Goal: Task Accomplishment & Management: Manage account settings

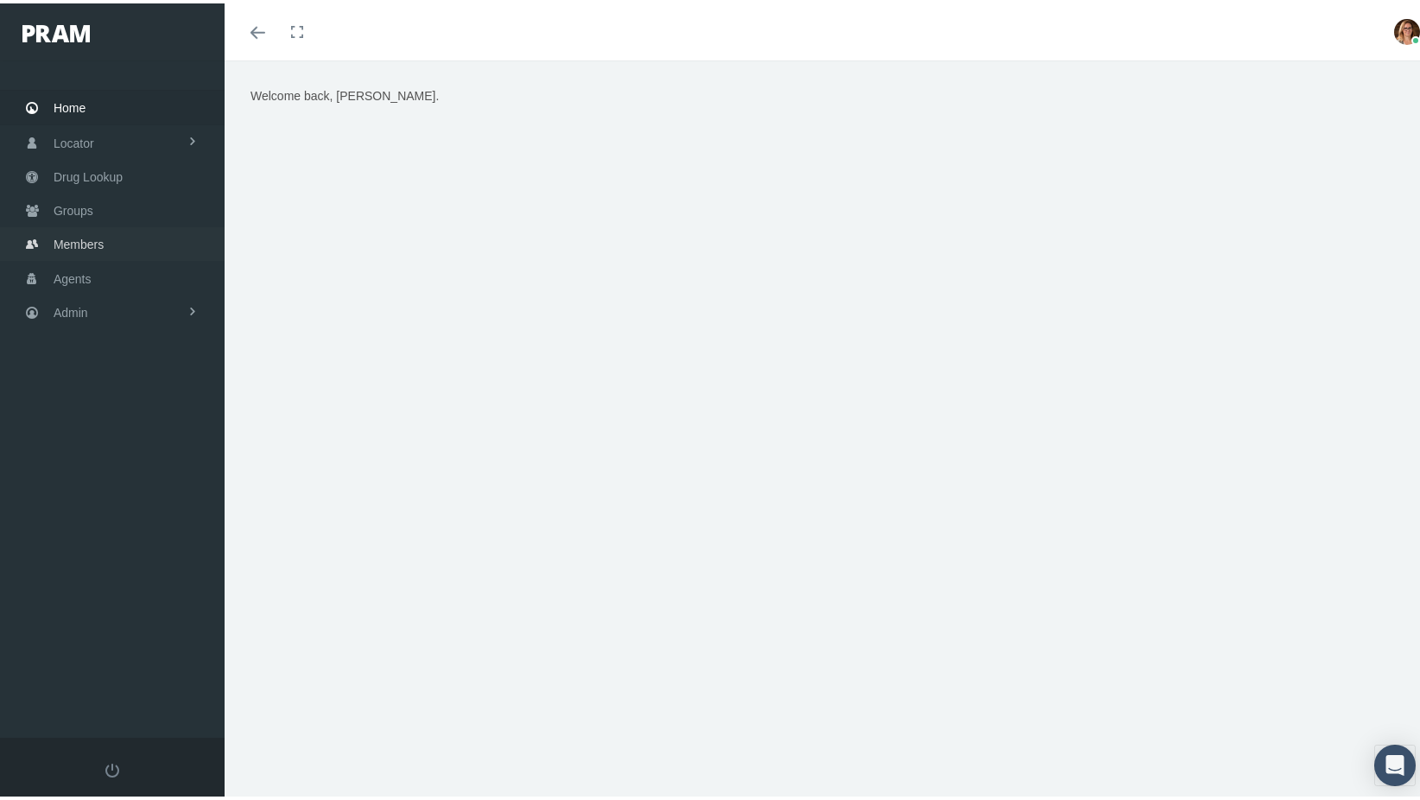
click at [95, 229] on span "Members" at bounding box center [79, 241] width 50 height 33
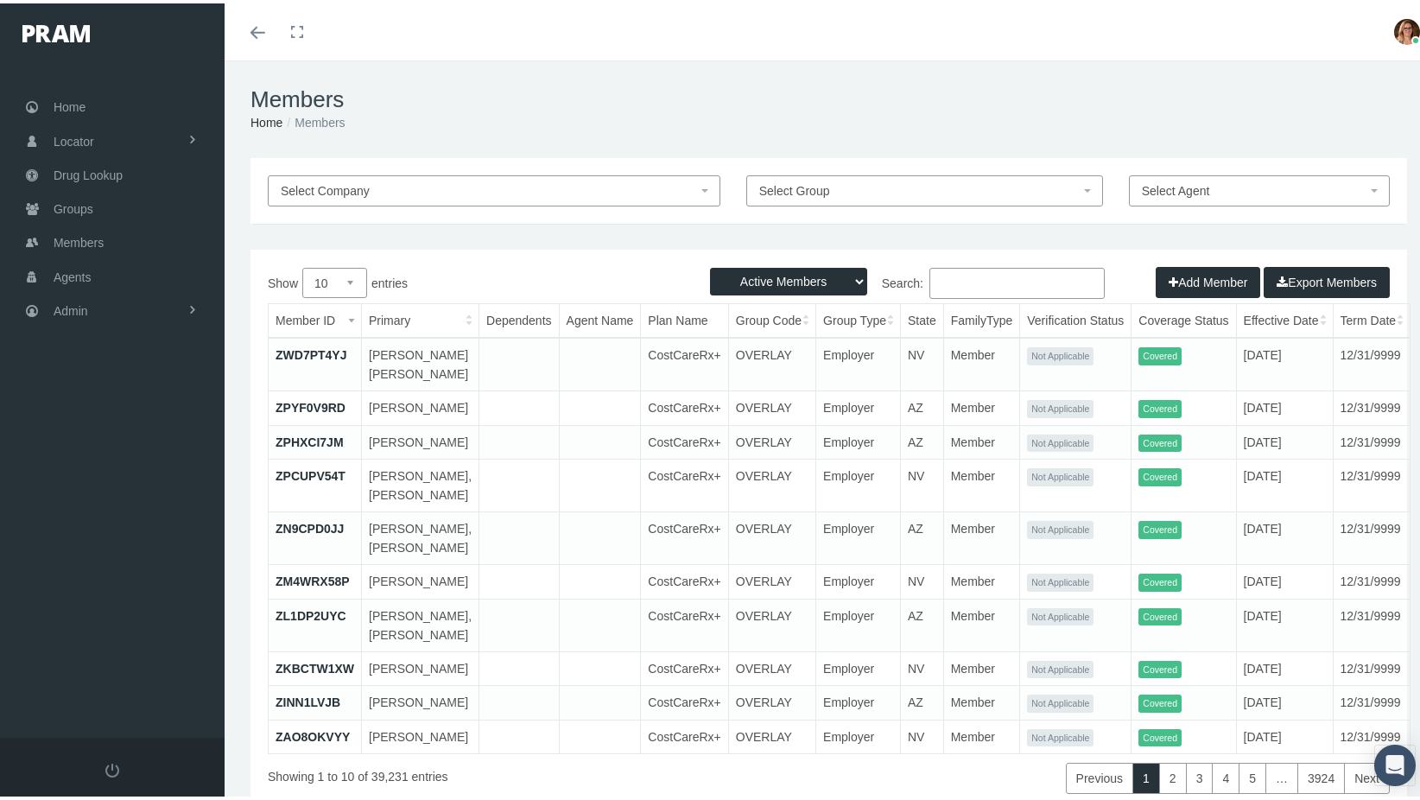
click at [1002, 272] on input "Search:" at bounding box center [1016, 279] width 175 height 31
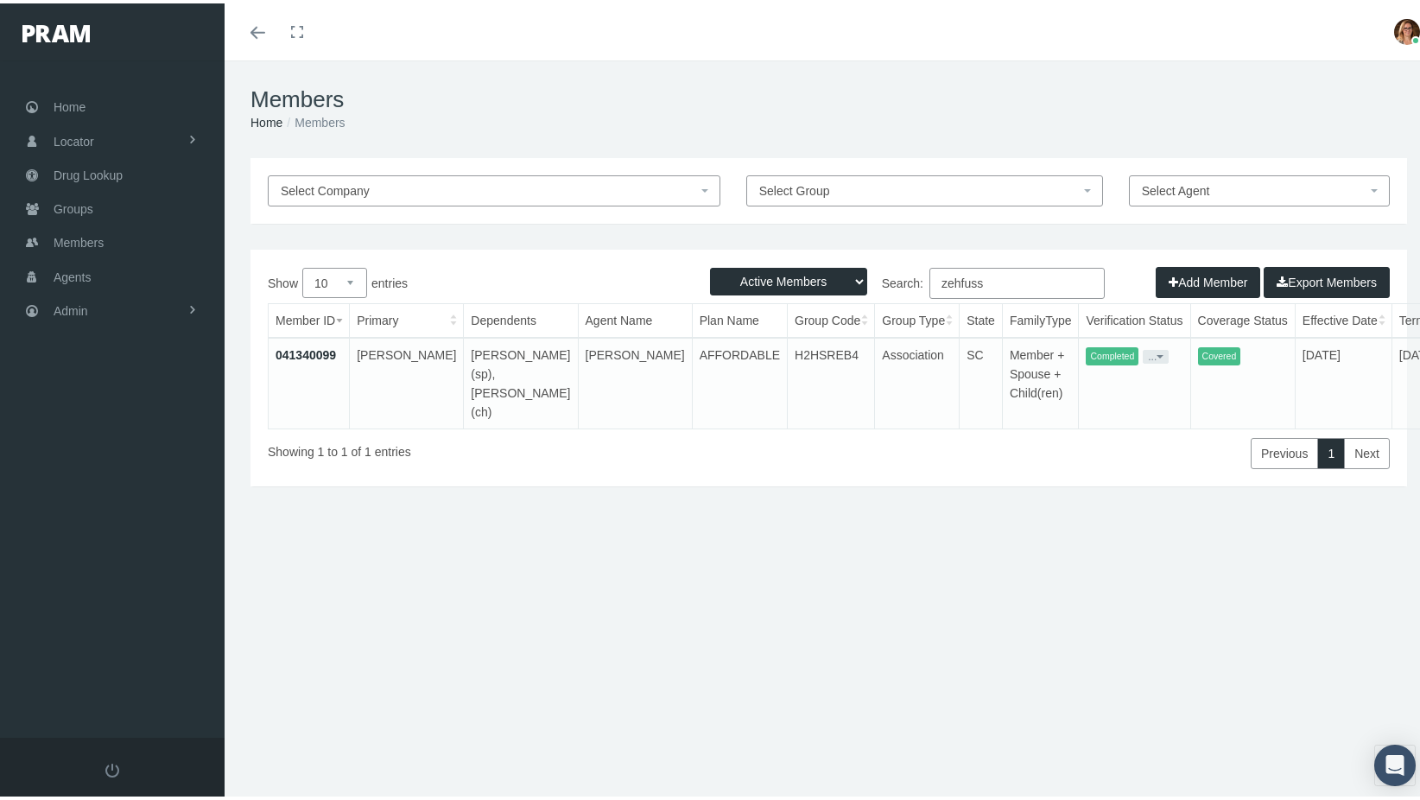
type input "zehfuss"
click at [314, 348] on link "041340099" at bounding box center [306, 352] width 60 height 14
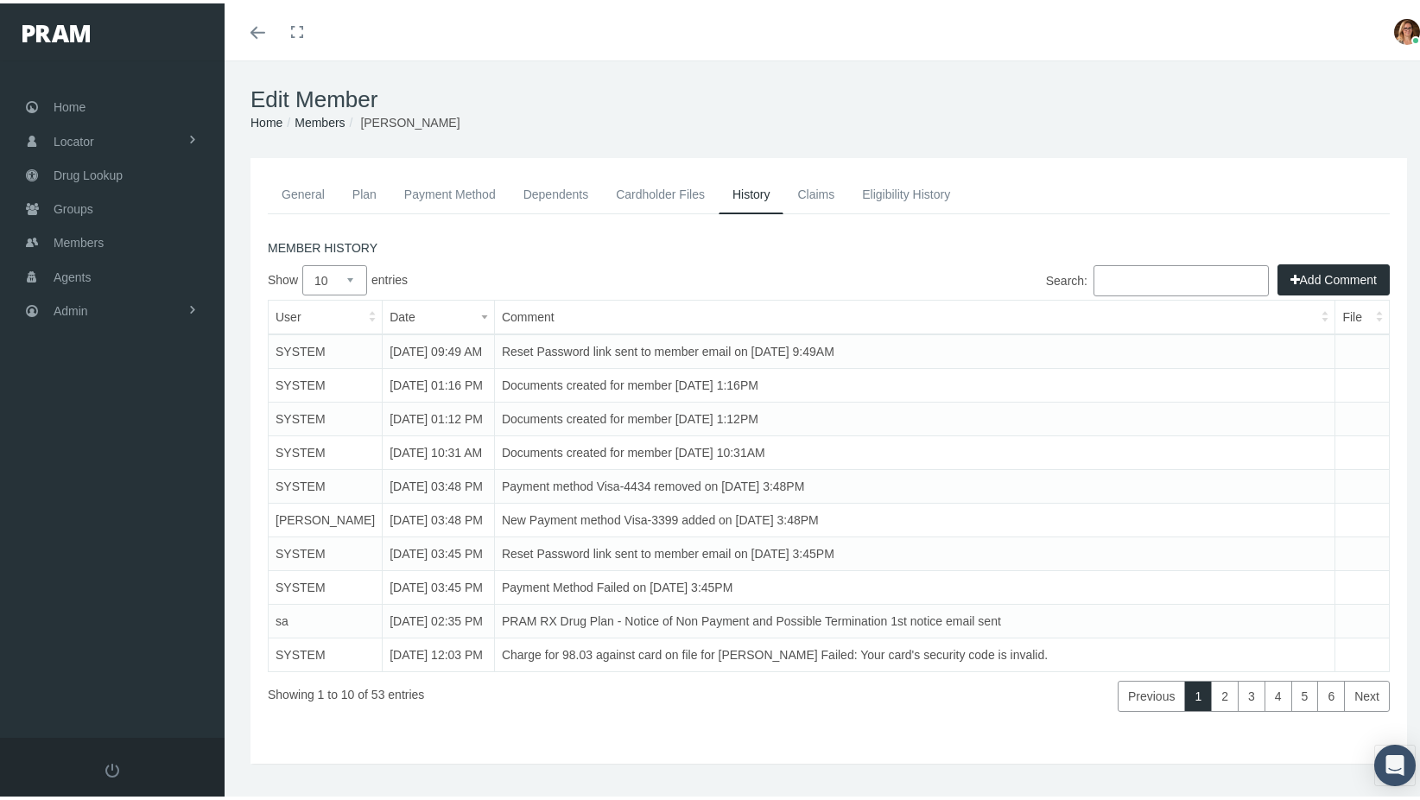
click at [314, 196] on link "General" at bounding box center [303, 191] width 71 height 38
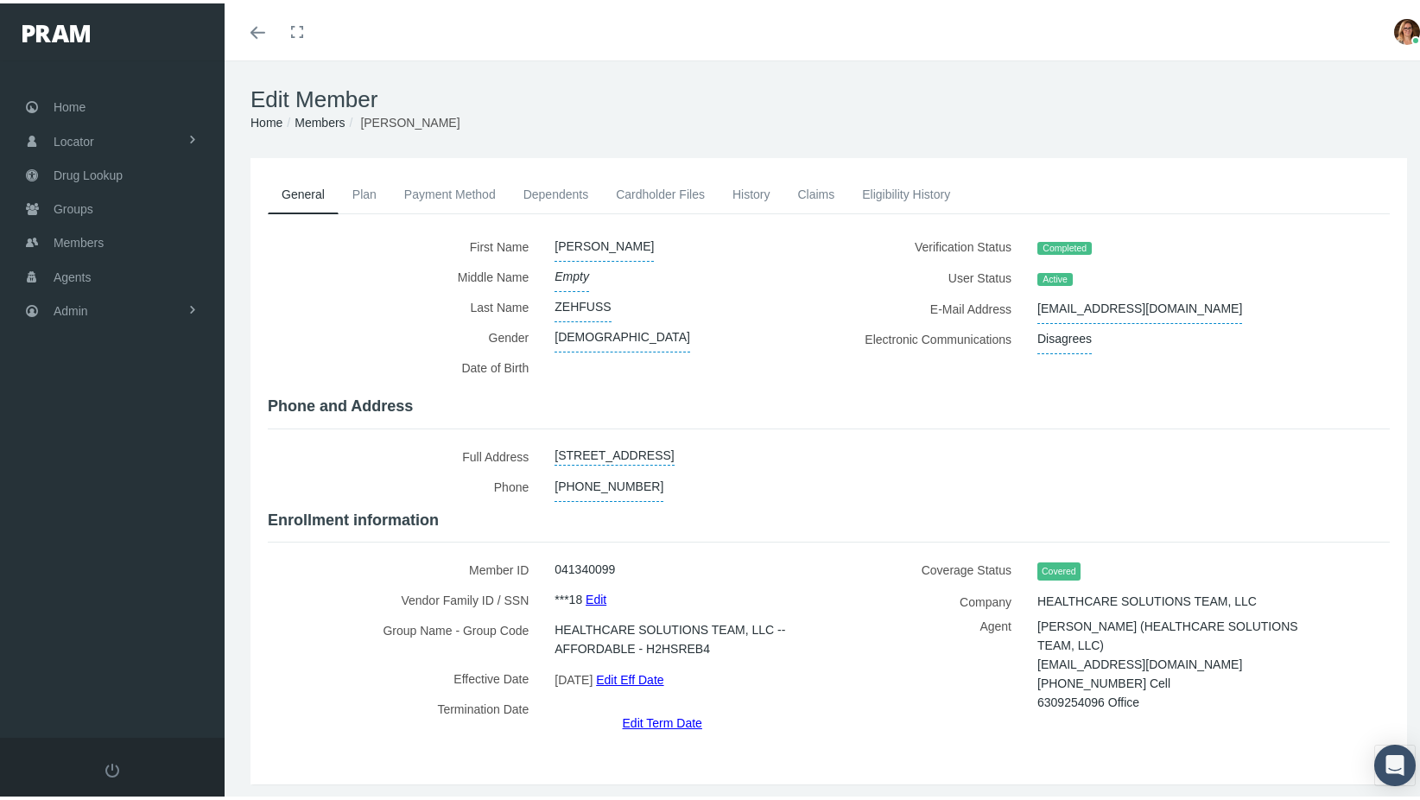
click at [662, 707] on link "Edit Term Date" at bounding box center [662, 719] width 79 height 25
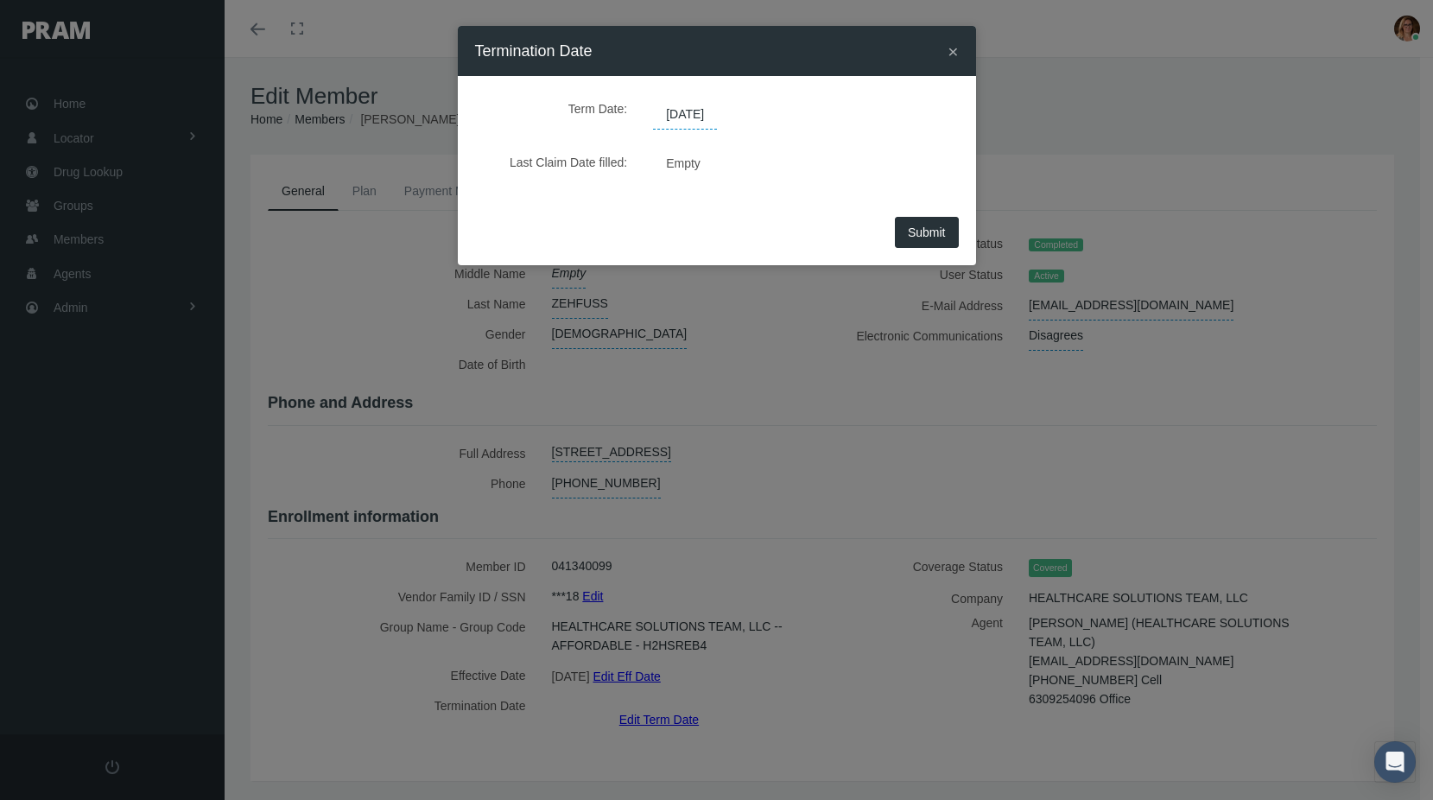
click at [713, 109] on span "[DATE]" at bounding box center [685, 114] width 64 height 29
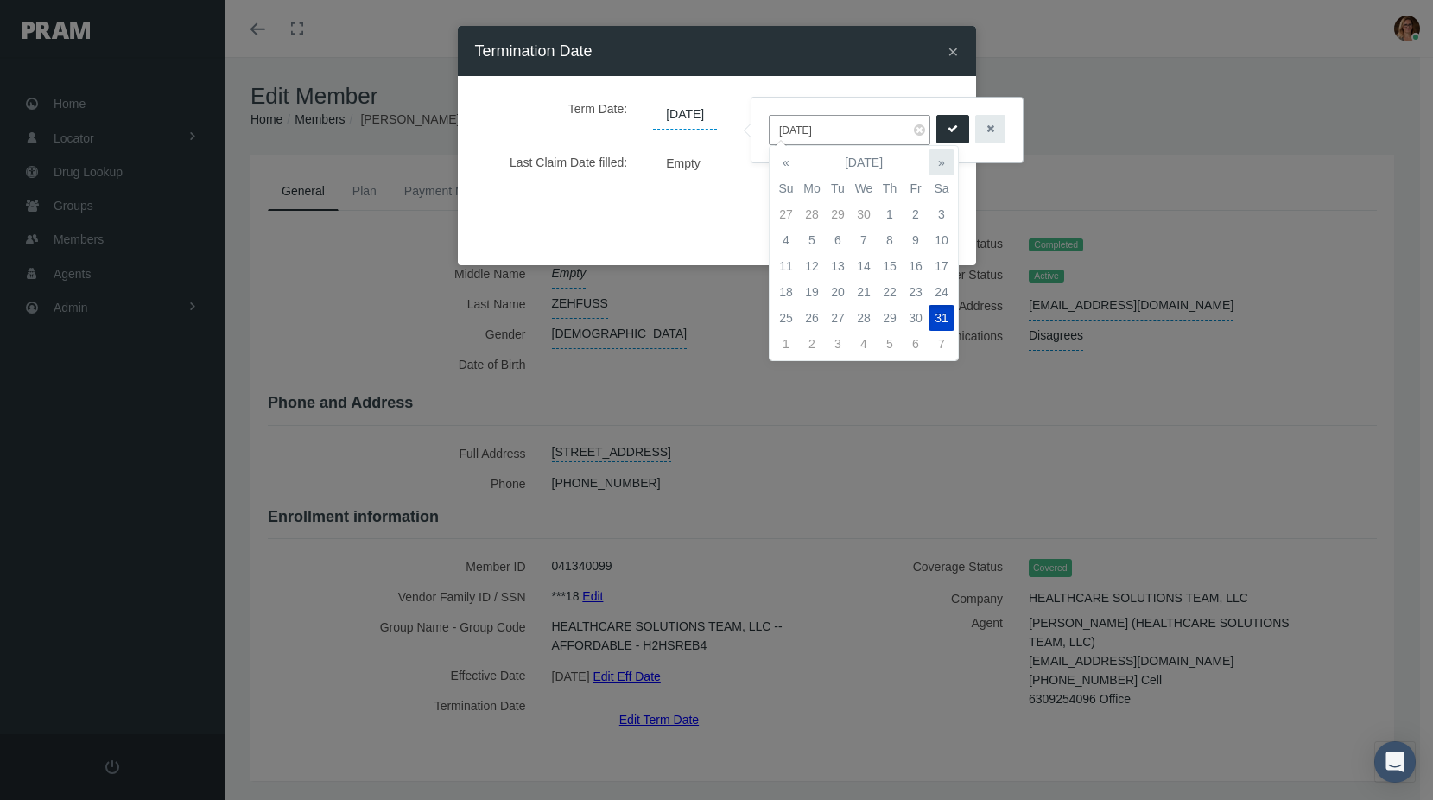
click at [945, 166] on th "»" at bounding box center [941, 162] width 26 height 26
click at [786, 167] on th "«" at bounding box center [786, 162] width 26 height 26
click at [787, 166] on th "«" at bounding box center [786, 162] width 26 height 26
drag, startPoint x: 864, startPoint y: 126, endPoint x: 718, endPoint y: 137, distance: 146.4
click at [718, 137] on body "Toggle Fullscreen Toggle navigation Toggle menubar Toggle fullscreen Profile Lo…" at bounding box center [716, 400] width 1433 height 800
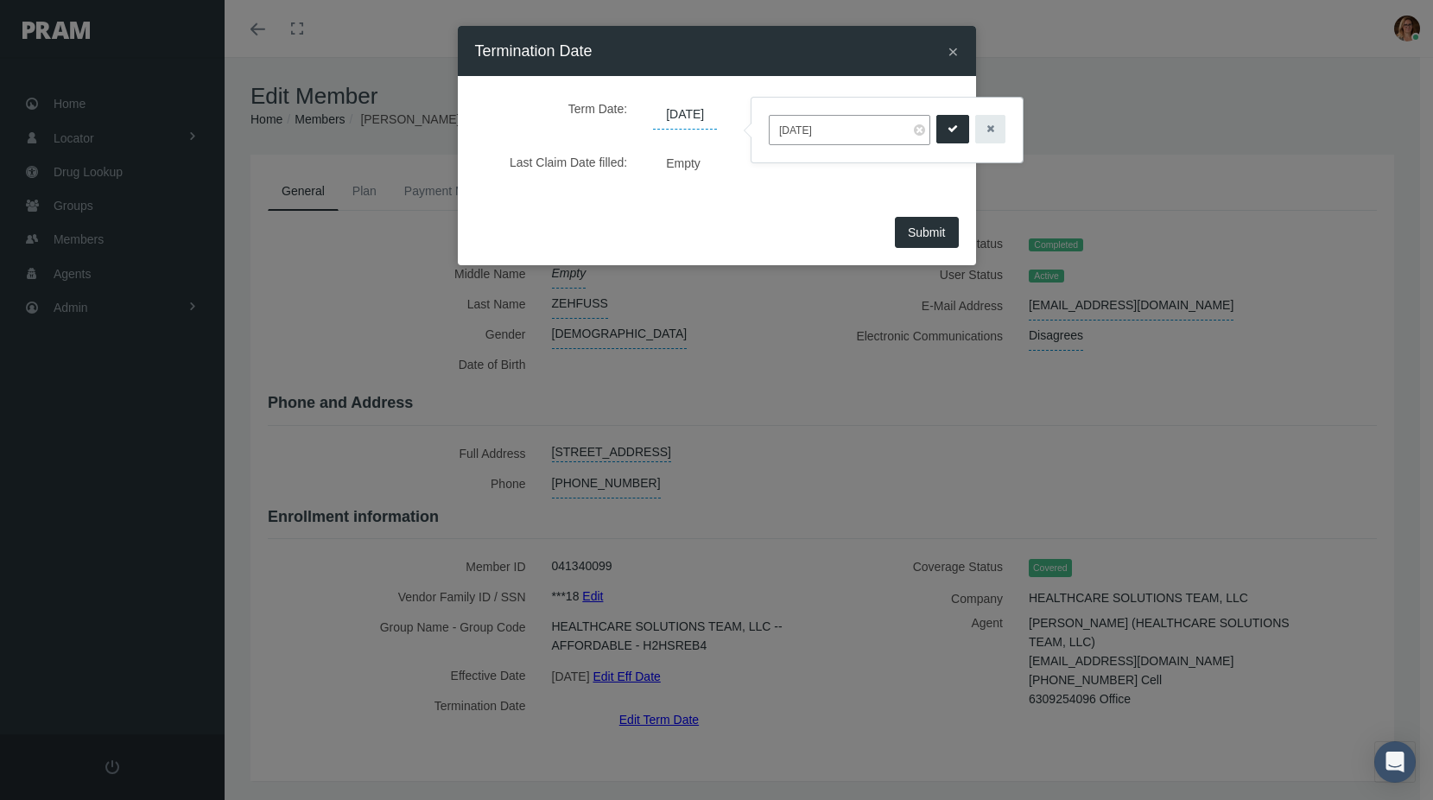
drag, startPoint x: 880, startPoint y: 110, endPoint x: 863, endPoint y: 121, distance: 20.6
click at [854, 117] on div "[DATE]" at bounding box center [886, 130] width 271 height 65
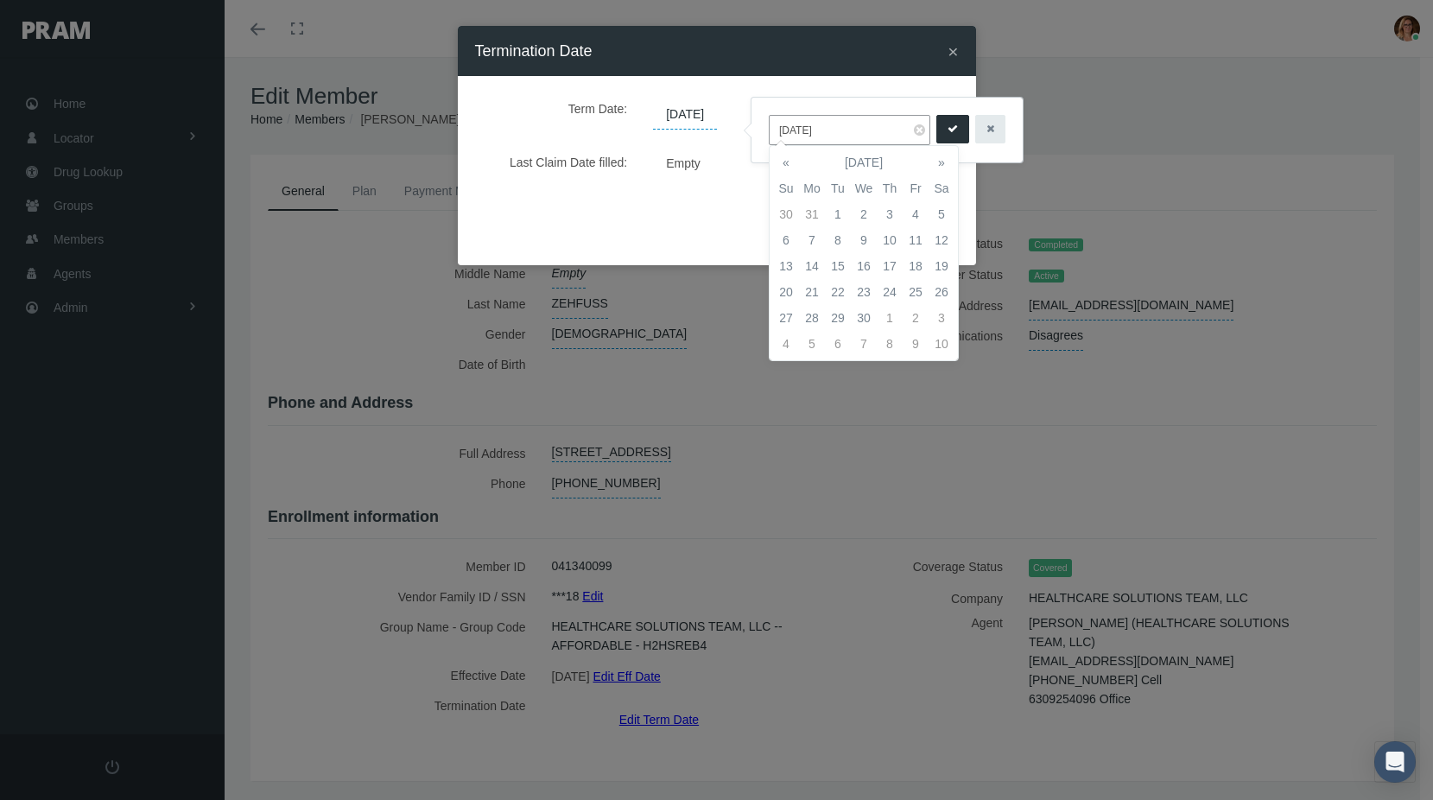
drag, startPoint x: 860, startPoint y: 124, endPoint x: 771, endPoint y: 121, distance: 89.0
click at [771, 121] on input "[DATE]" at bounding box center [850, 130] width 162 height 30
type input "09/29/2025"
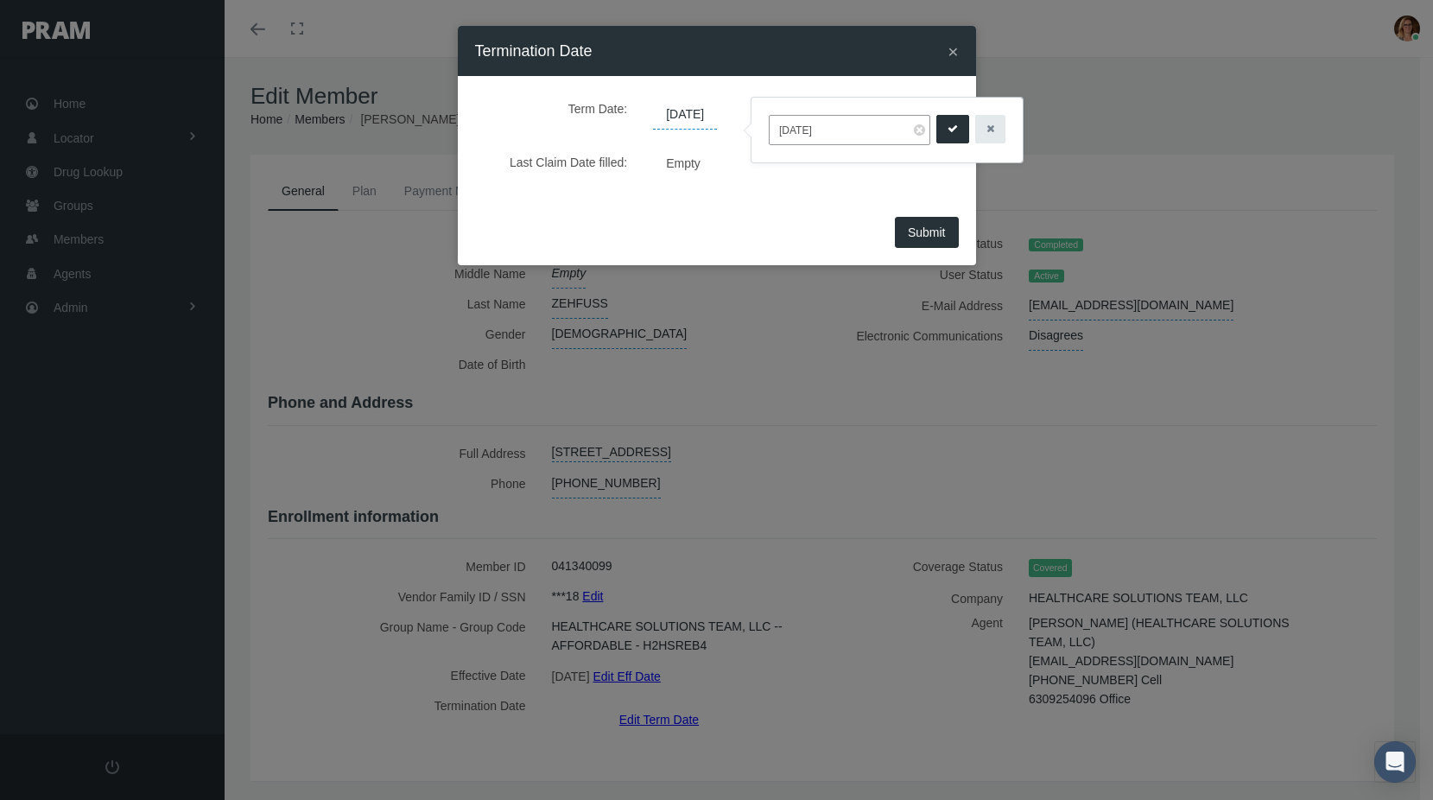
click at [948, 124] on button "submit" at bounding box center [952, 129] width 33 height 29
click at [719, 114] on span "09/29/2025" at bounding box center [686, 114] width 66 height 29
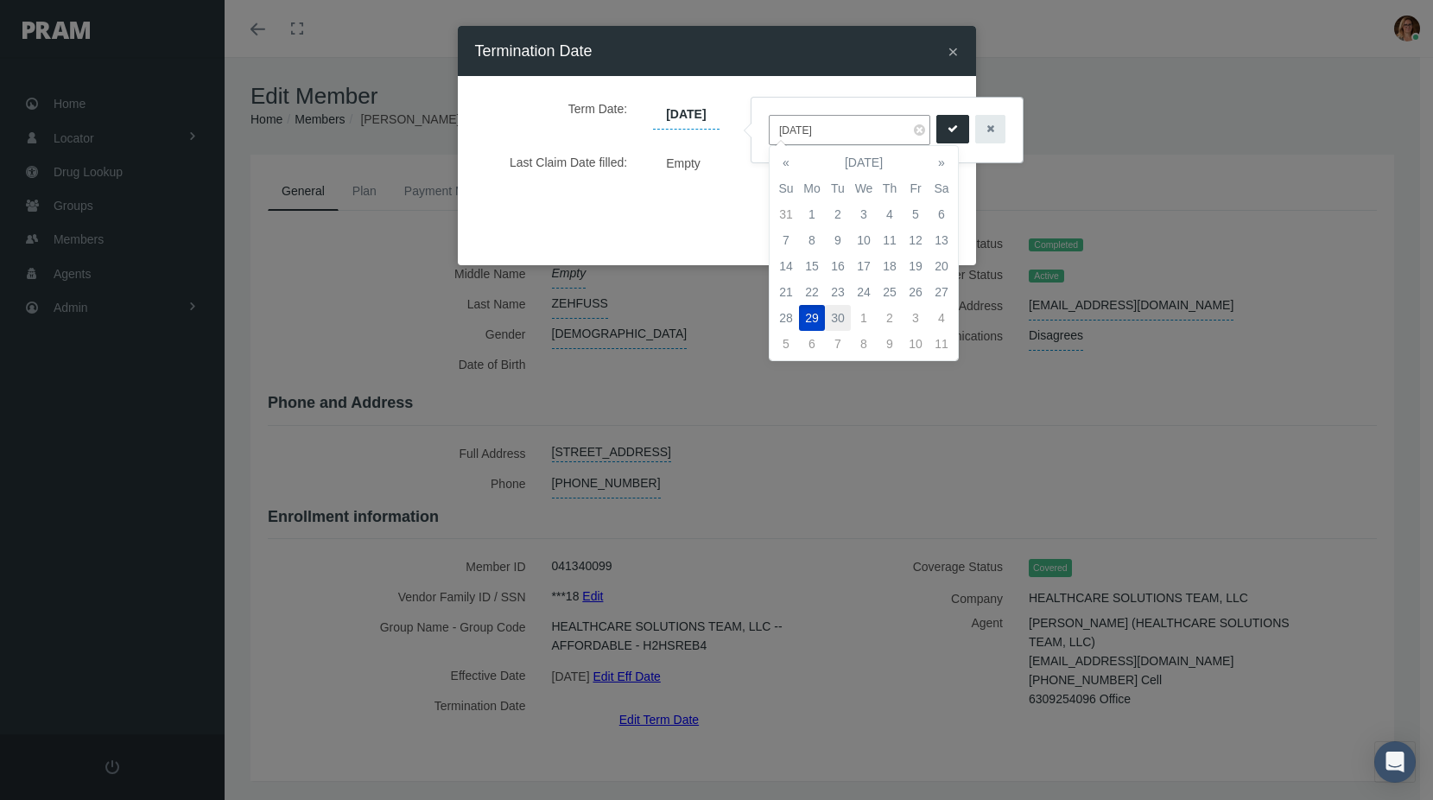
click at [835, 307] on td "30" at bounding box center [838, 318] width 26 height 26
type input "09/30/2025"
click at [947, 128] on icon "submit" at bounding box center [952, 129] width 10 height 16
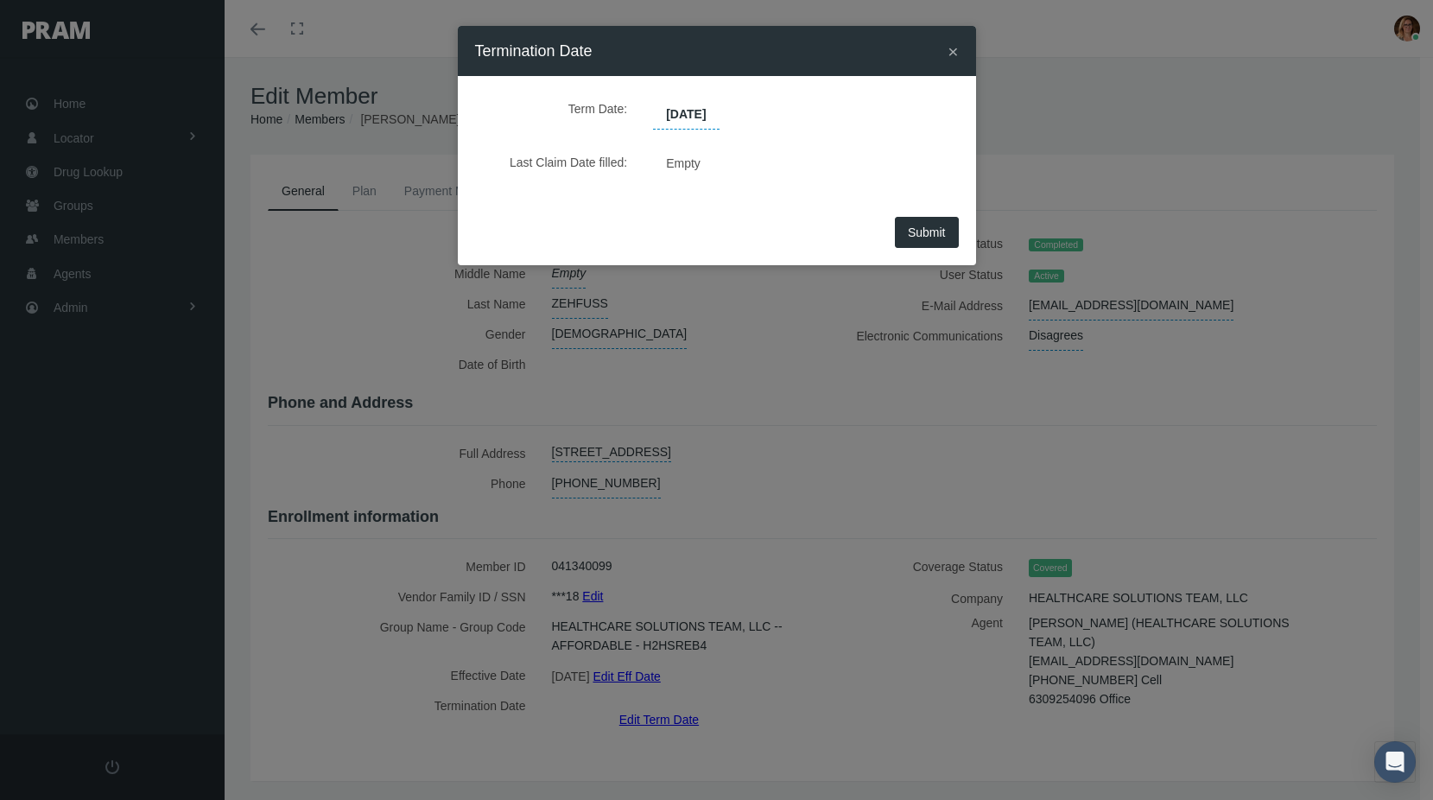
click at [925, 231] on span "Submit" at bounding box center [927, 232] width 38 height 14
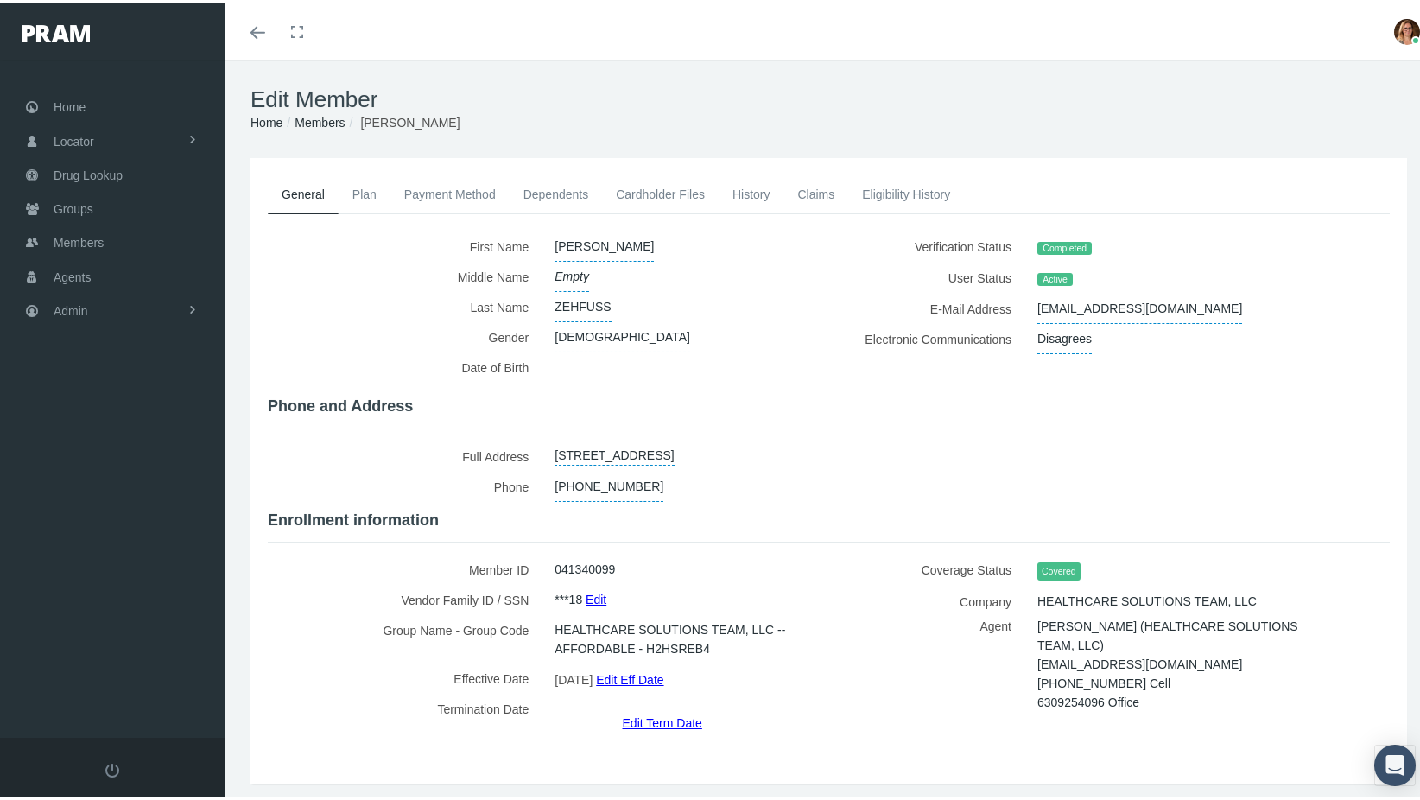
click at [757, 188] on link "History" at bounding box center [752, 191] width 66 height 38
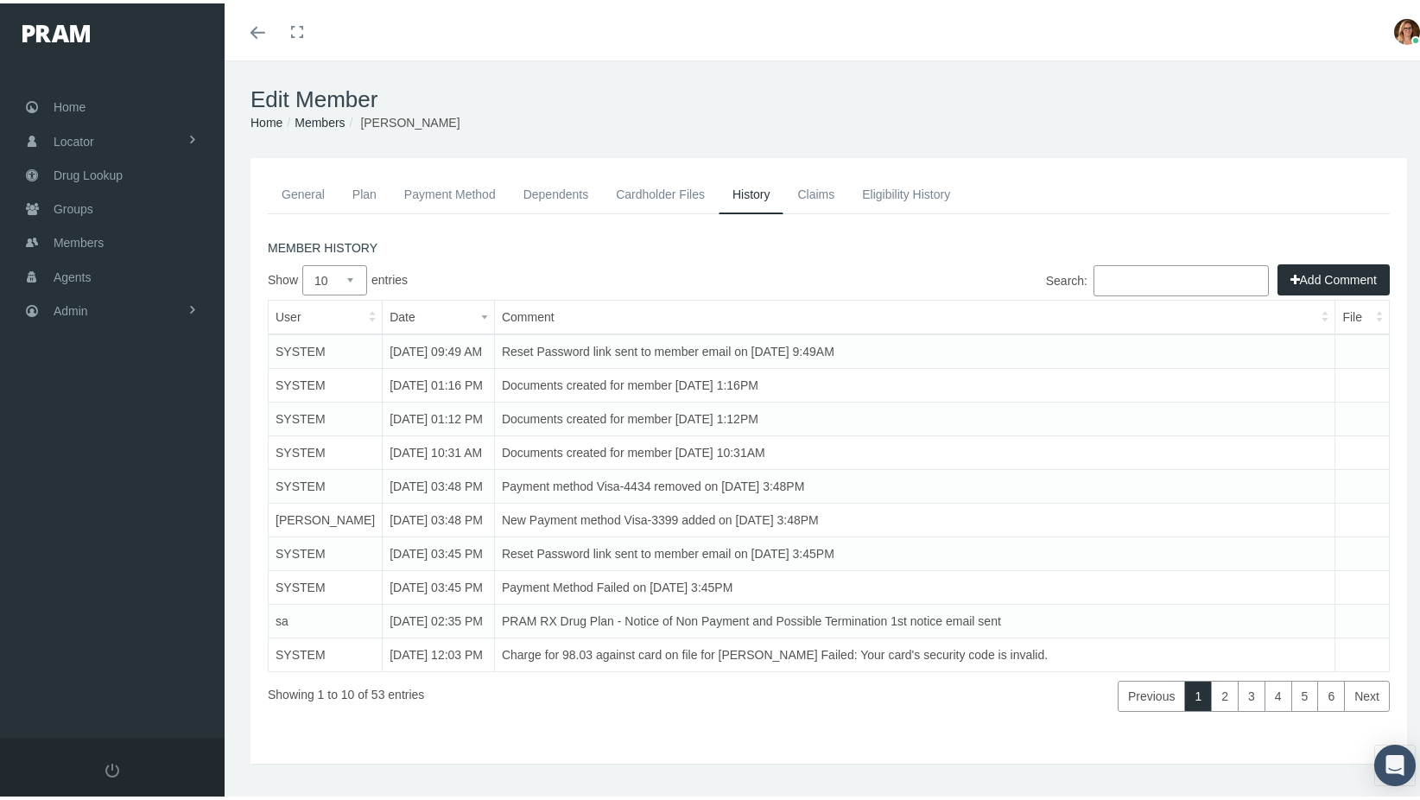
click at [1295, 274] on button "Add Comment" at bounding box center [1333, 276] width 112 height 31
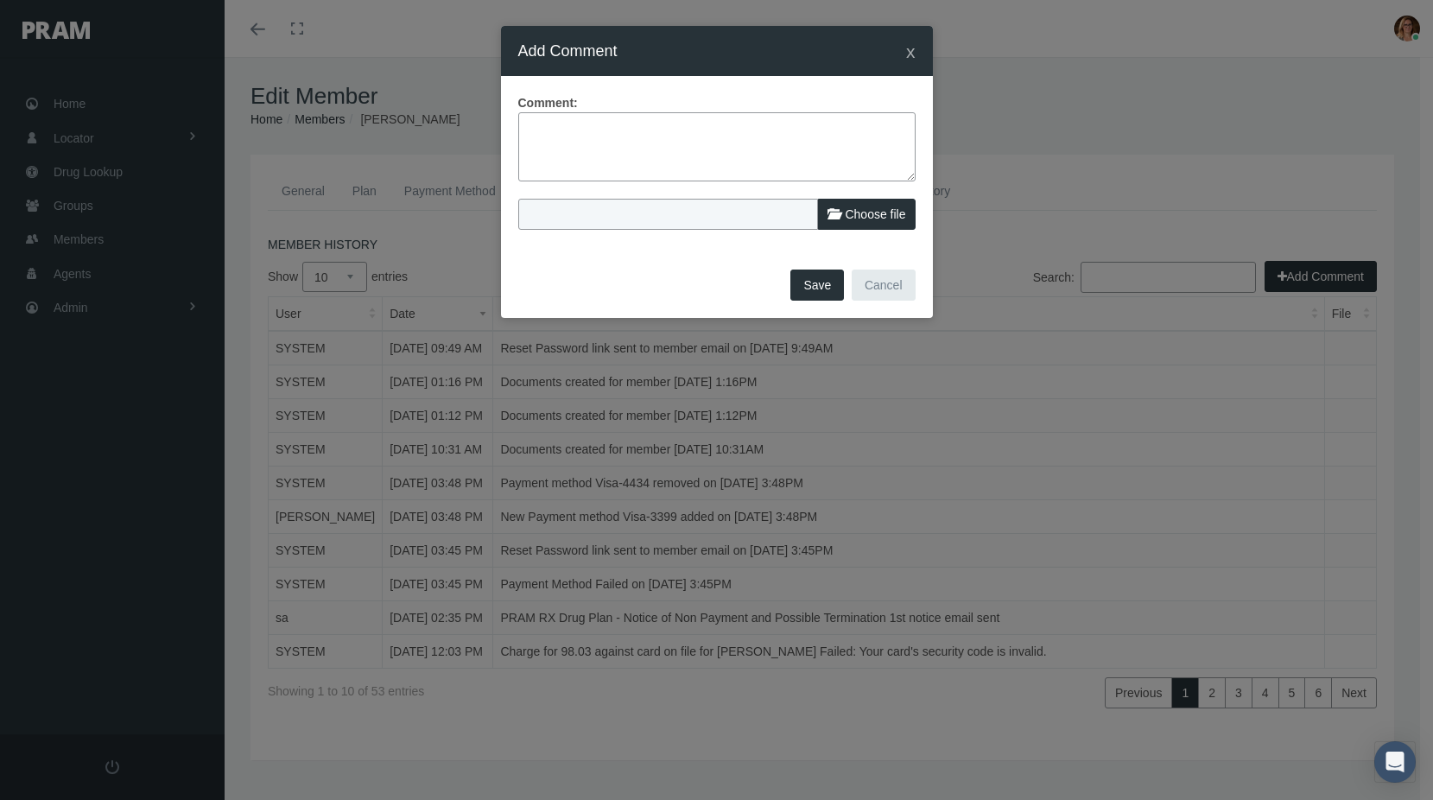
click at [667, 129] on textarea at bounding box center [716, 146] width 397 height 69
type textarea "Dan used the pram.com Termination Request Form and requested termination on 9/2…"
click at [878, 220] on span "Choose file" at bounding box center [875, 214] width 60 height 14
click at [747, 220] on input "Choose file" at bounding box center [632, 211] width 229 height 24
type input "C:\fakepath\DanZehfuss Term Request.pdf"
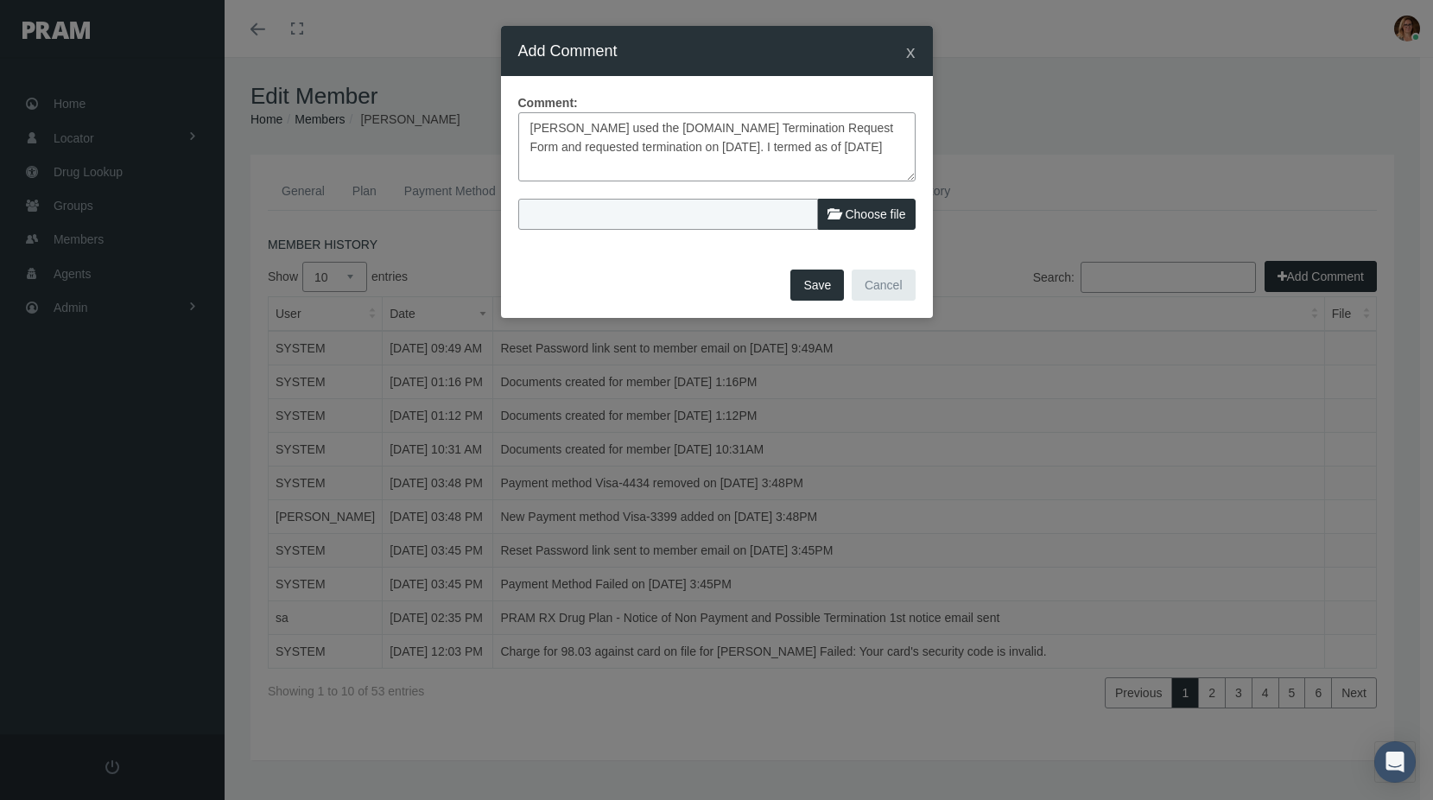
type input "DanZehfuss Term Request.pdf"
click at [827, 284] on button "Save" at bounding box center [817, 284] width 54 height 31
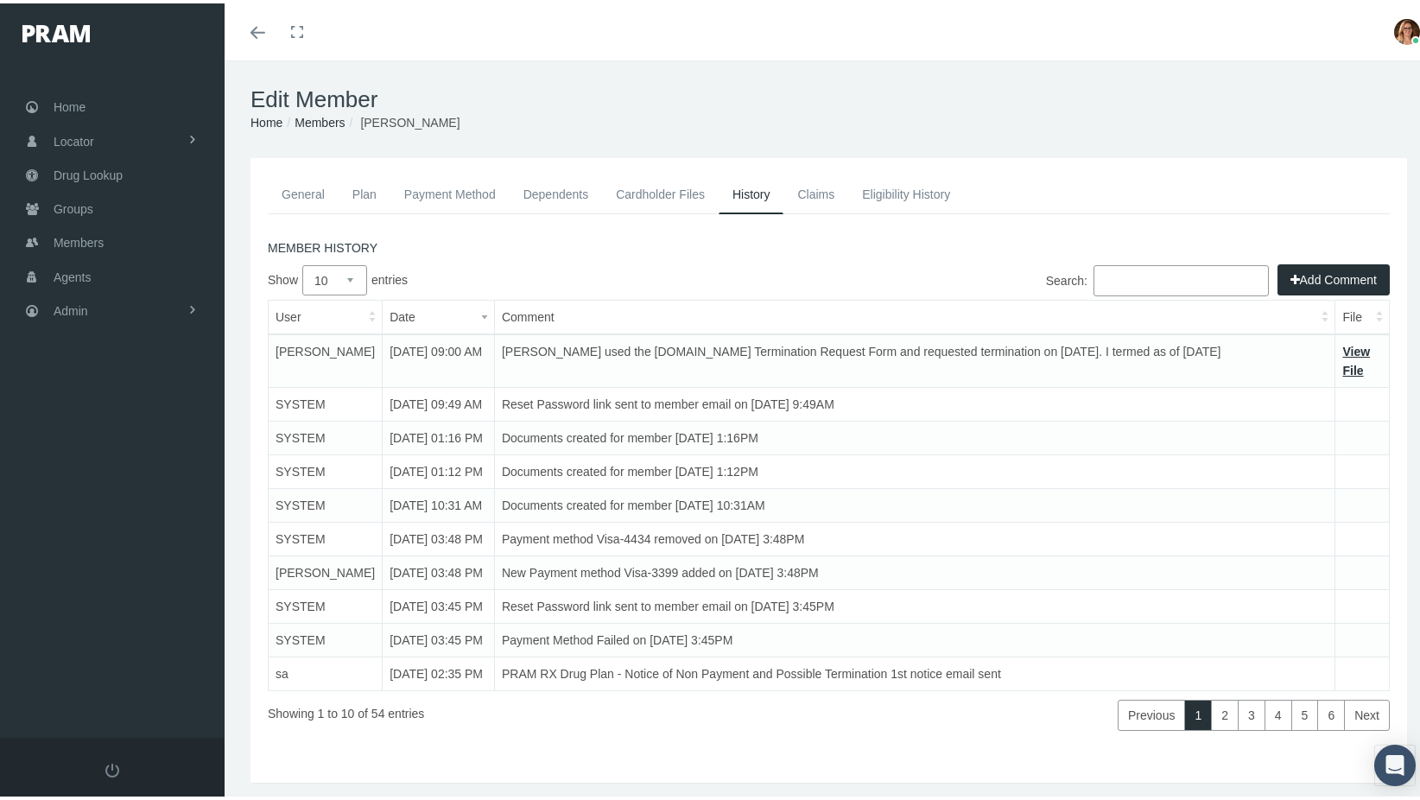
click at [311, 187] on link "General" at bounding box center [303, 191] width 71 height 38
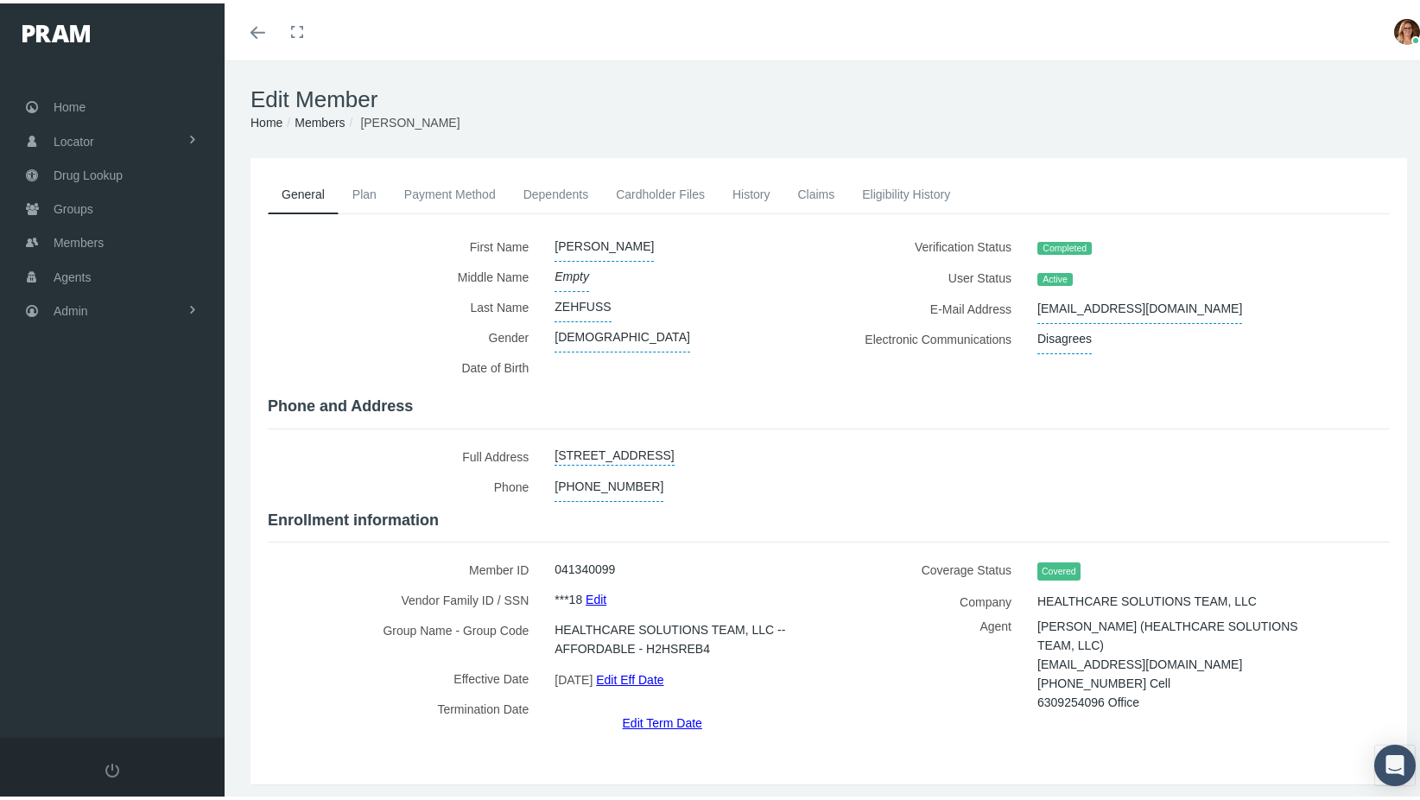
click at [821, 187] on link "Claims" at bounding box center [815, 191] width 65 height 38
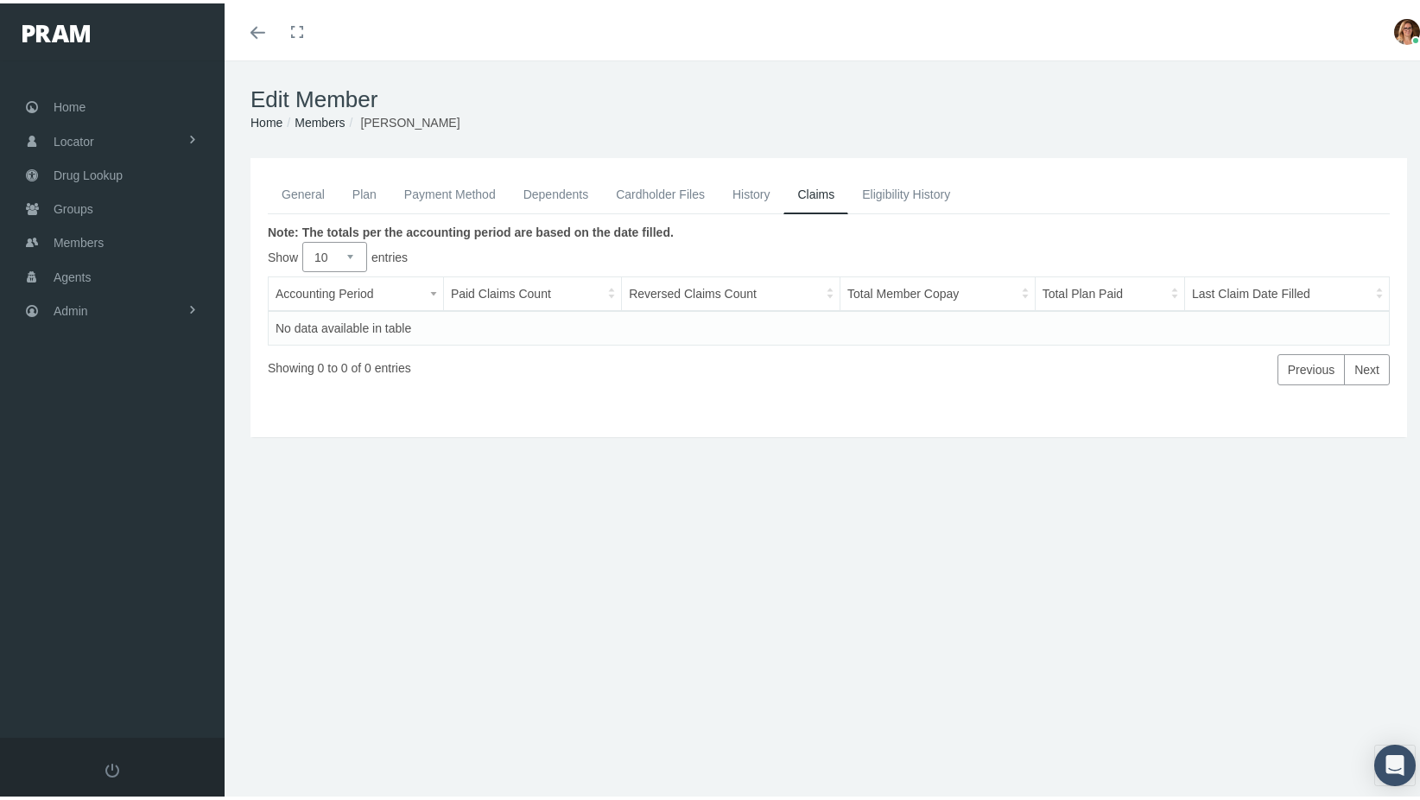
click at [311, 197] on link "General" at bounding box center [303, 191] width 71 height 38
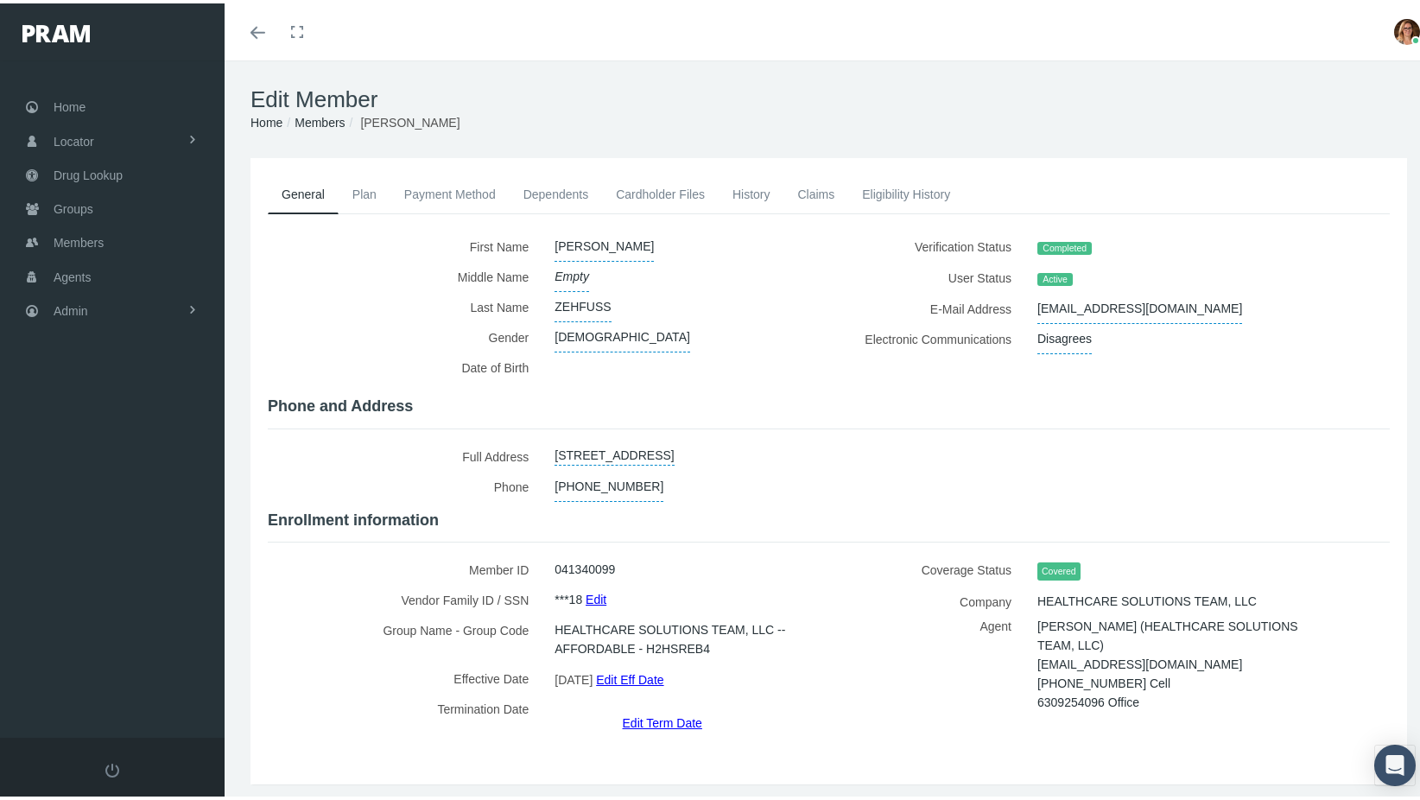
click at [376, 192] on link "Plan" at bounding box center [365, 191] width 52 height 38
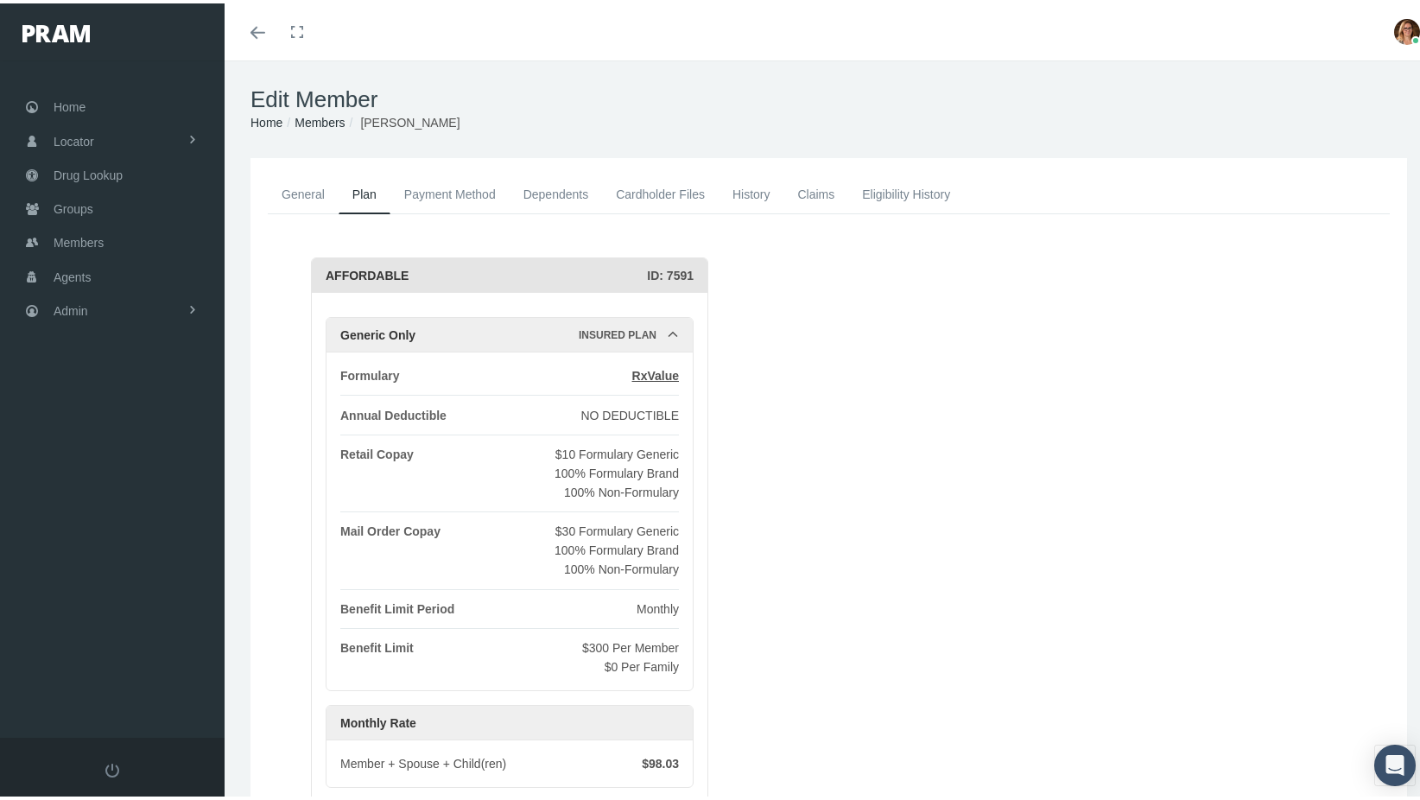
click at [286, 191] on link "General" at bounding box center [303, 191] width 71 height 38
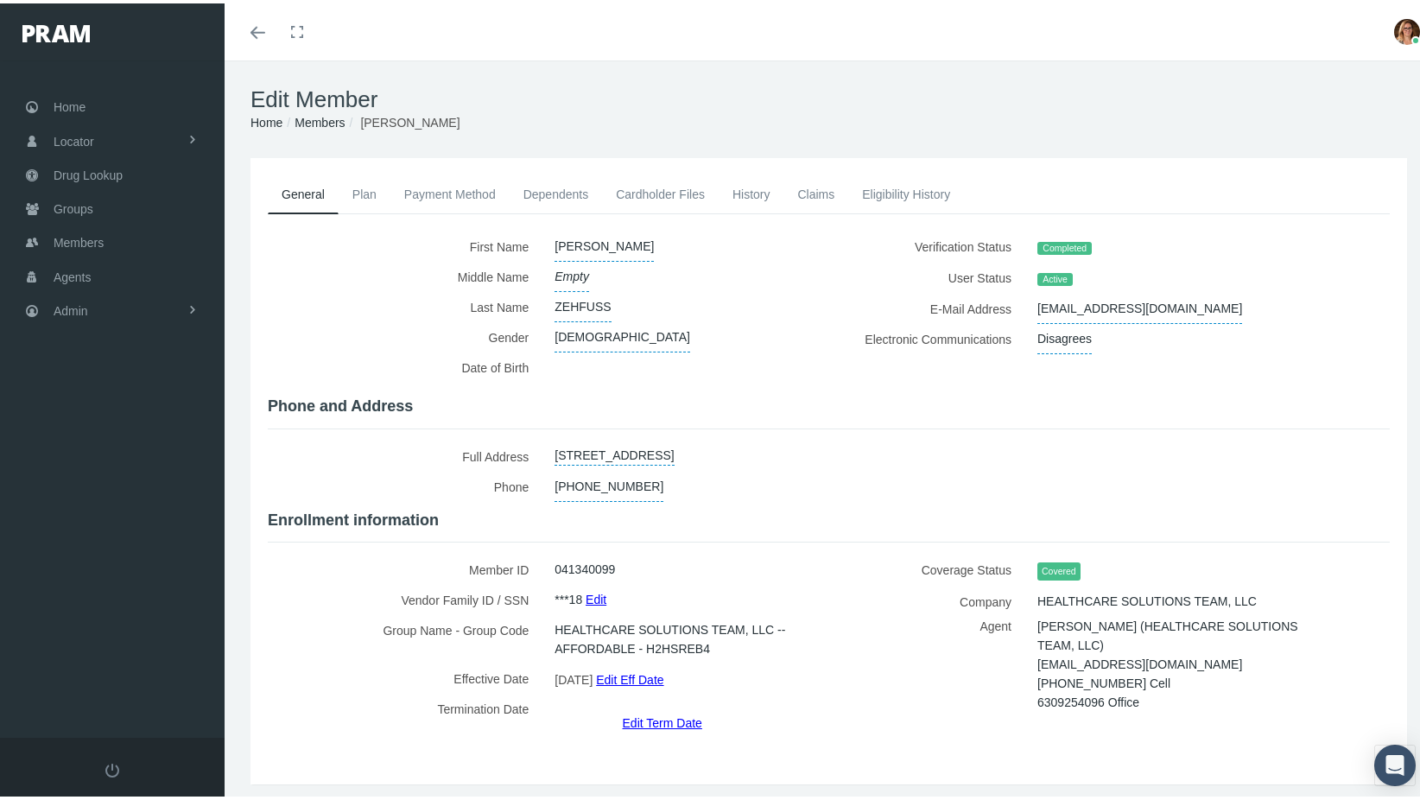
click at [751, 206] on link "History" at bounding box center [752, 191] width 66 height 38
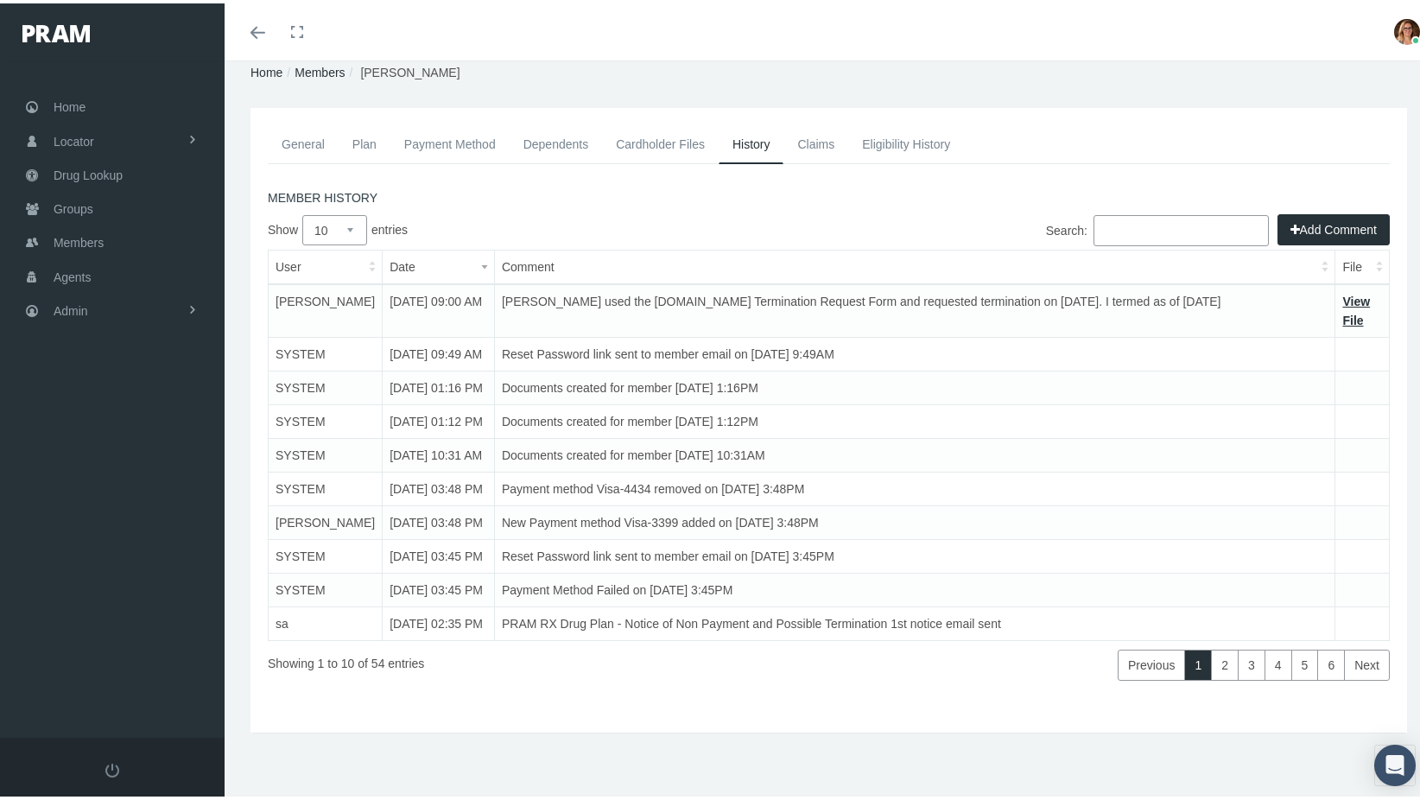
scroll to position [221, 0]
click at [1238, 664] on link "3" at bounding box center [1252, 661] width 28 height 31
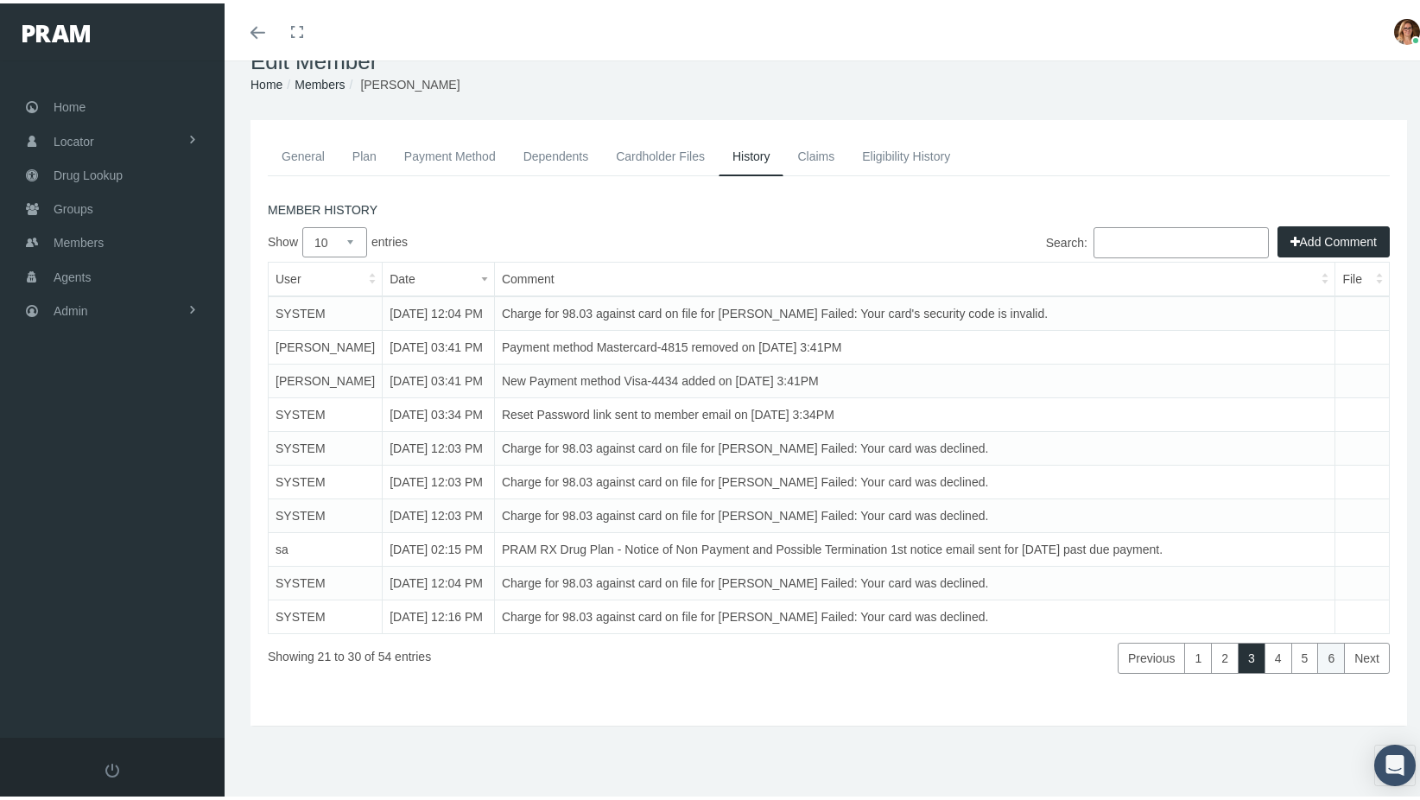
click at [1321, 660] on link "6" at bounding box center [1331, 654] width 28 height 31
